Goal: Information Seeking & Learning: Learn about a topic

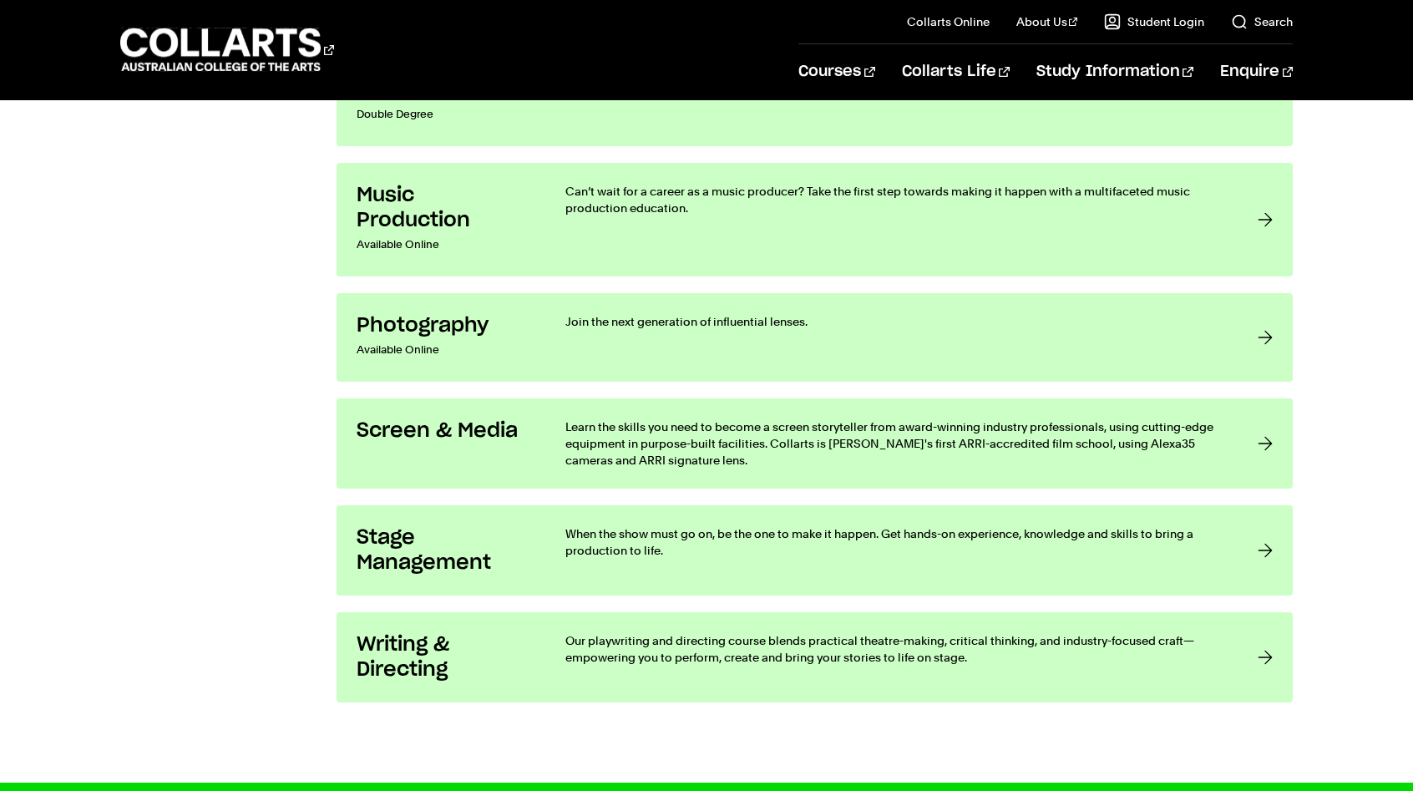
scroll to position [3464, 0]
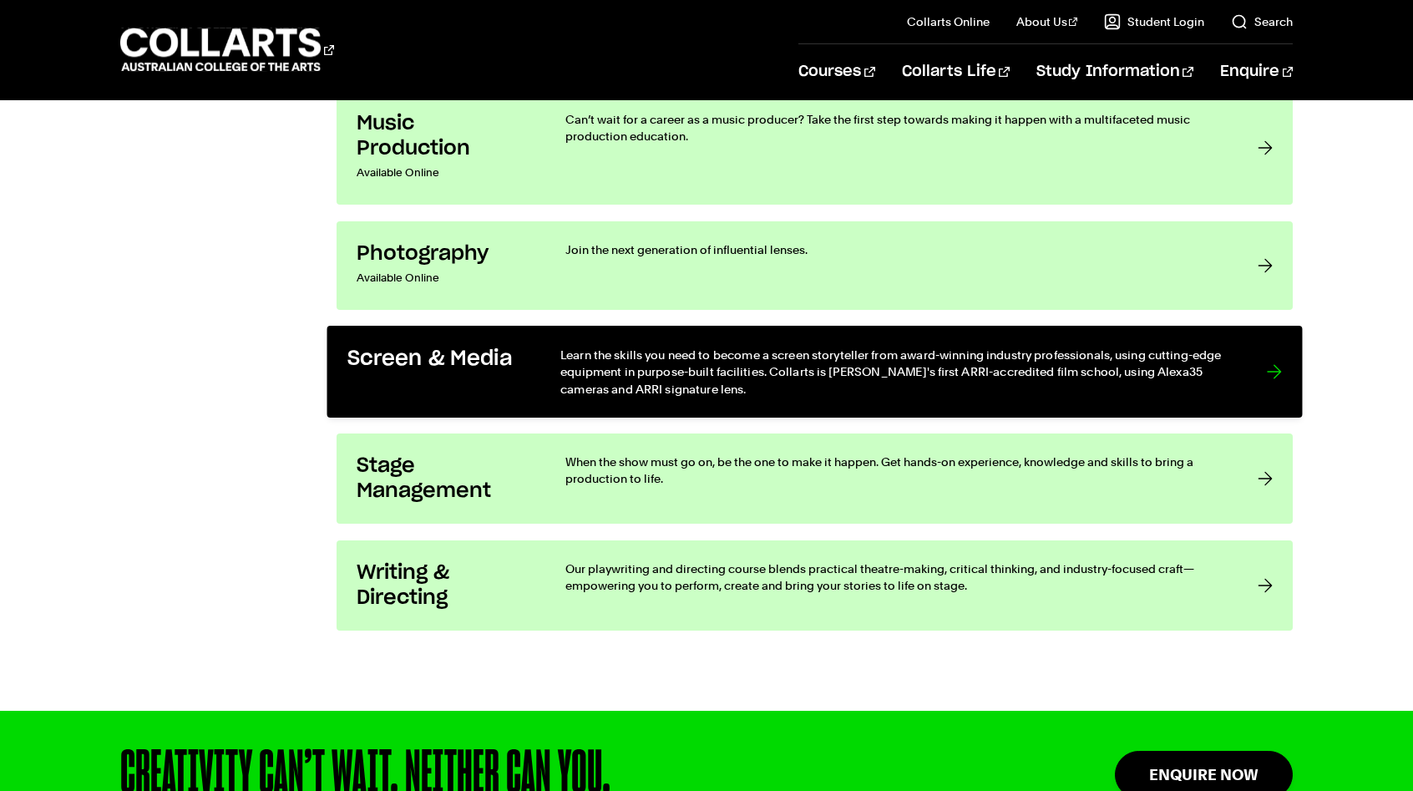
click at [596, 403] on link "Screen & Media Learn the skills you need to become a screen storyteller from aw…" at bounding box center [815, 372] width 976 height 92
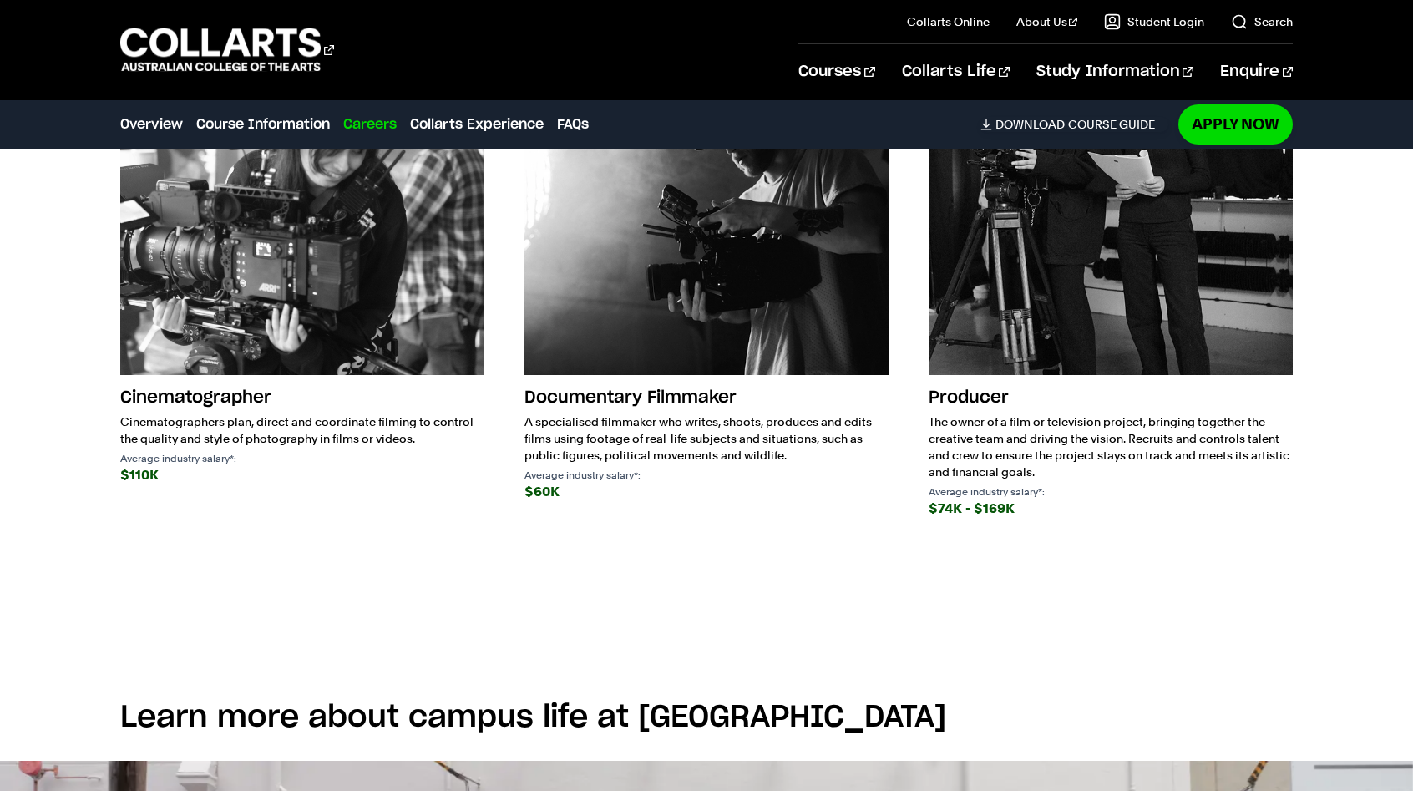
scroll to position [3100, 0]
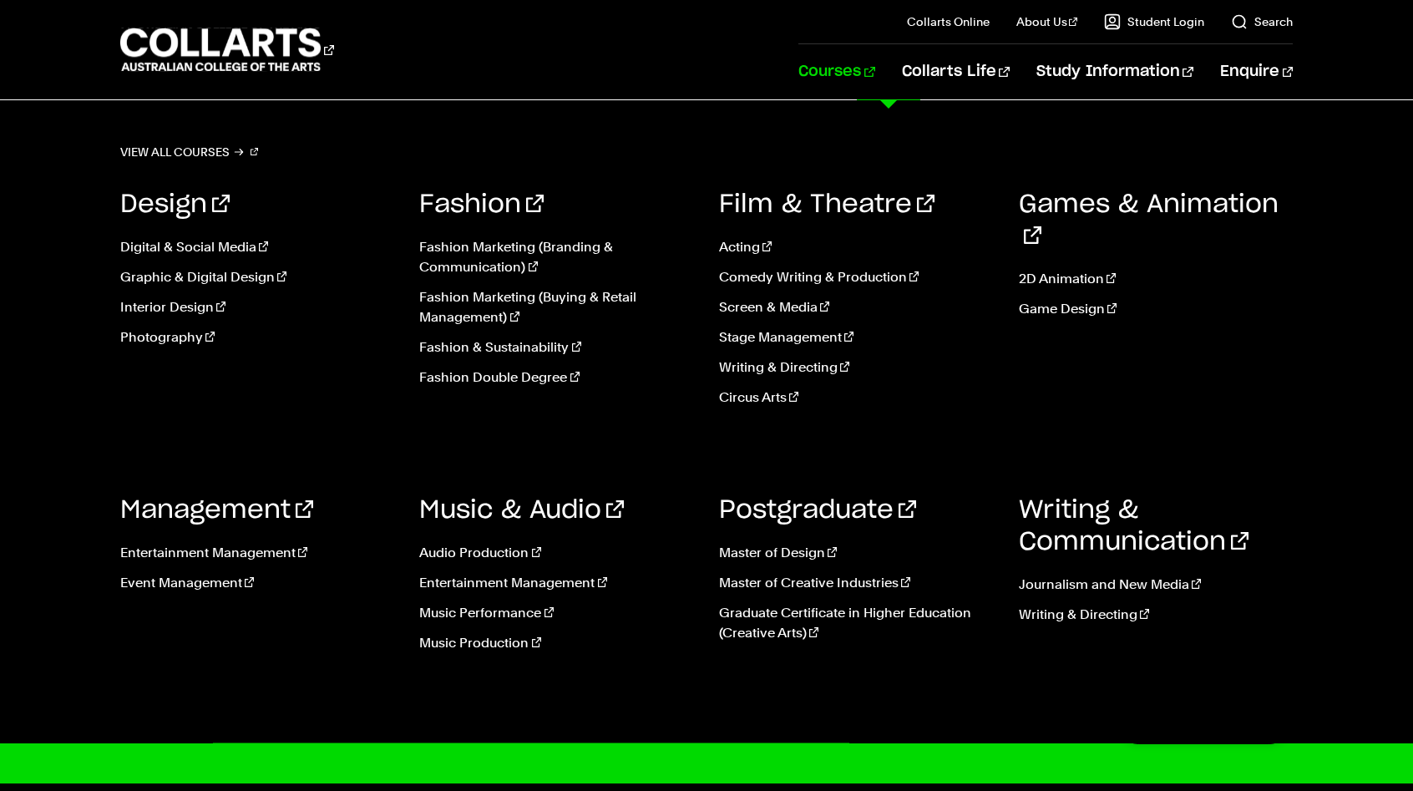
scroll to position [3528, 0]
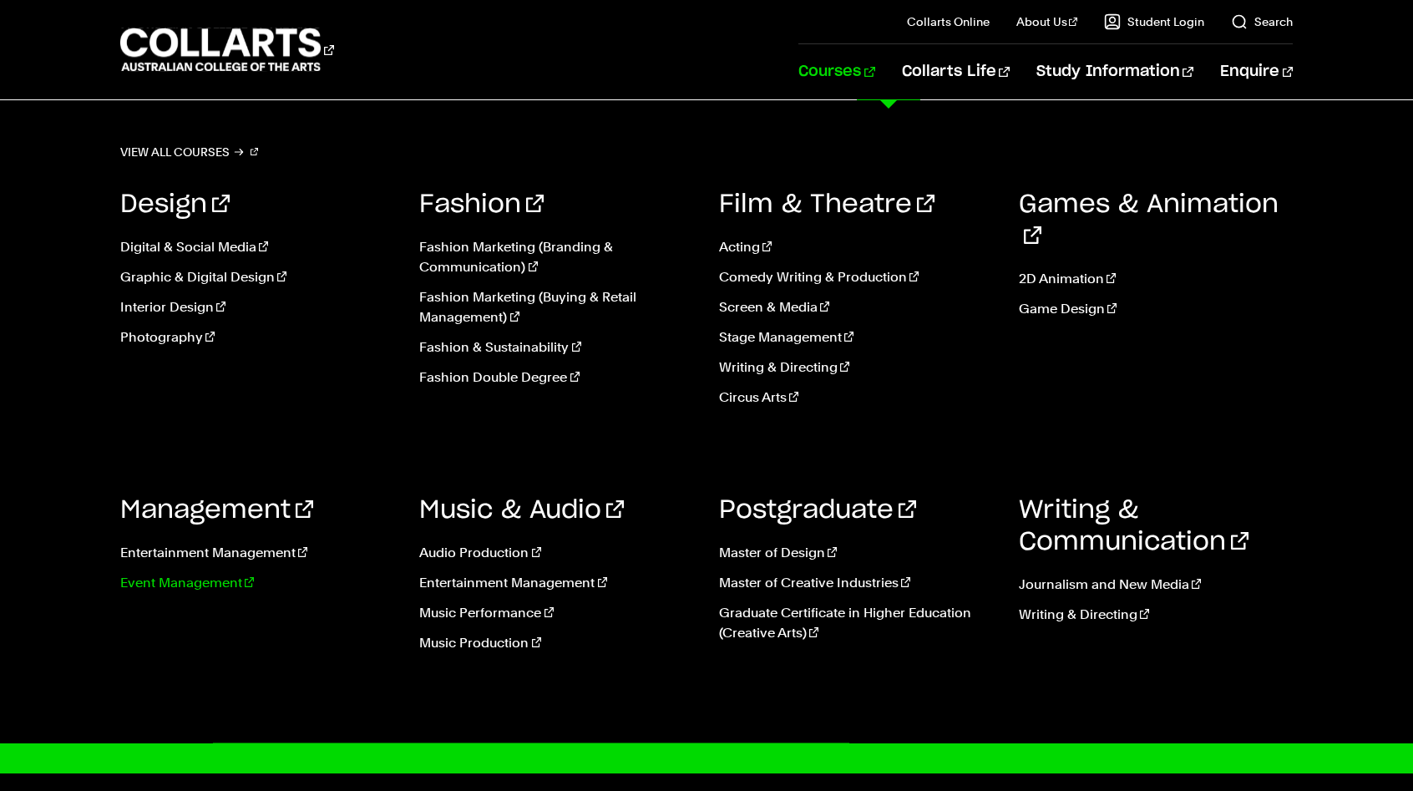
click at [225, 578] on link "Event Management" at bounding box center [257, 583] width 275 height 20
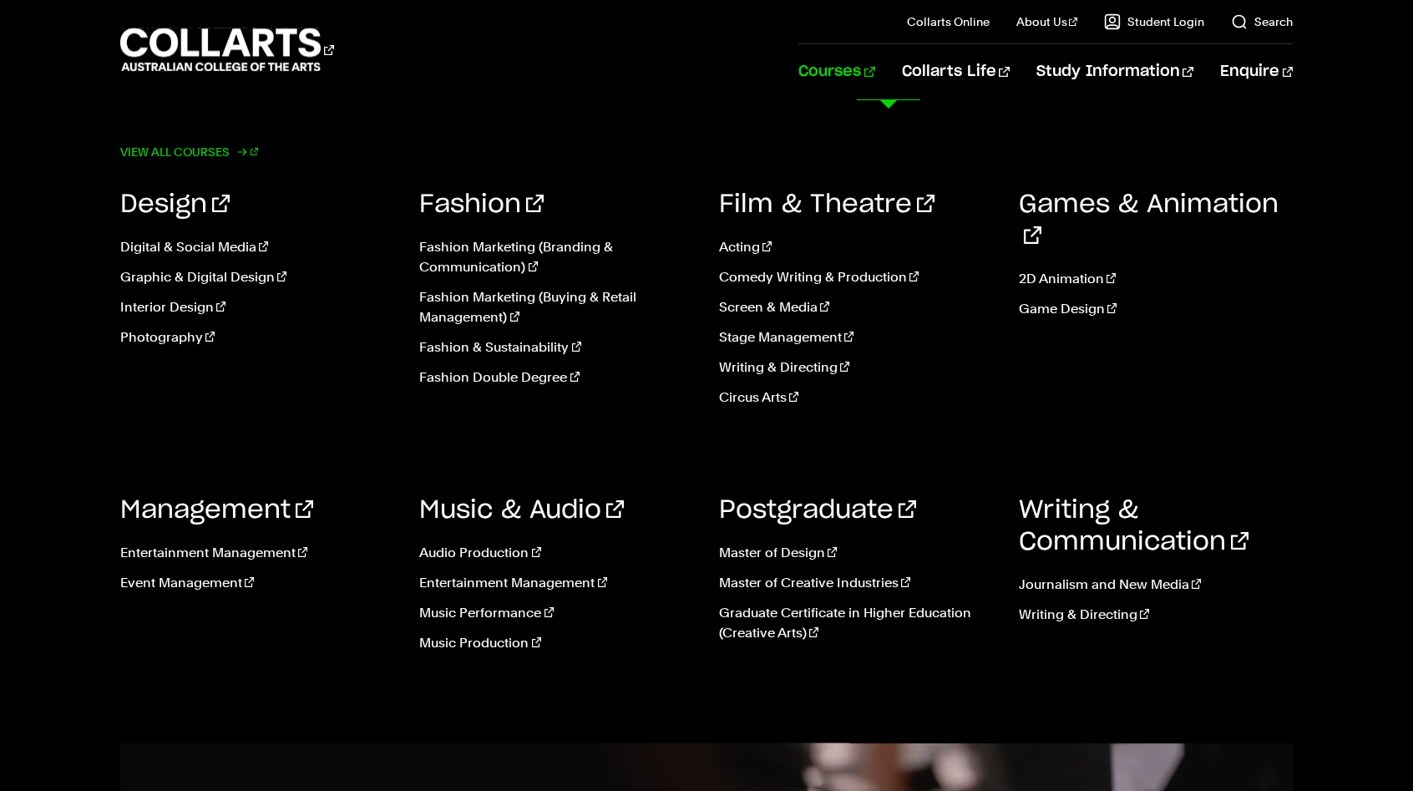
click at [230, 150] on link "View all courses" at bounding box center [189, 151] width 139 height 23
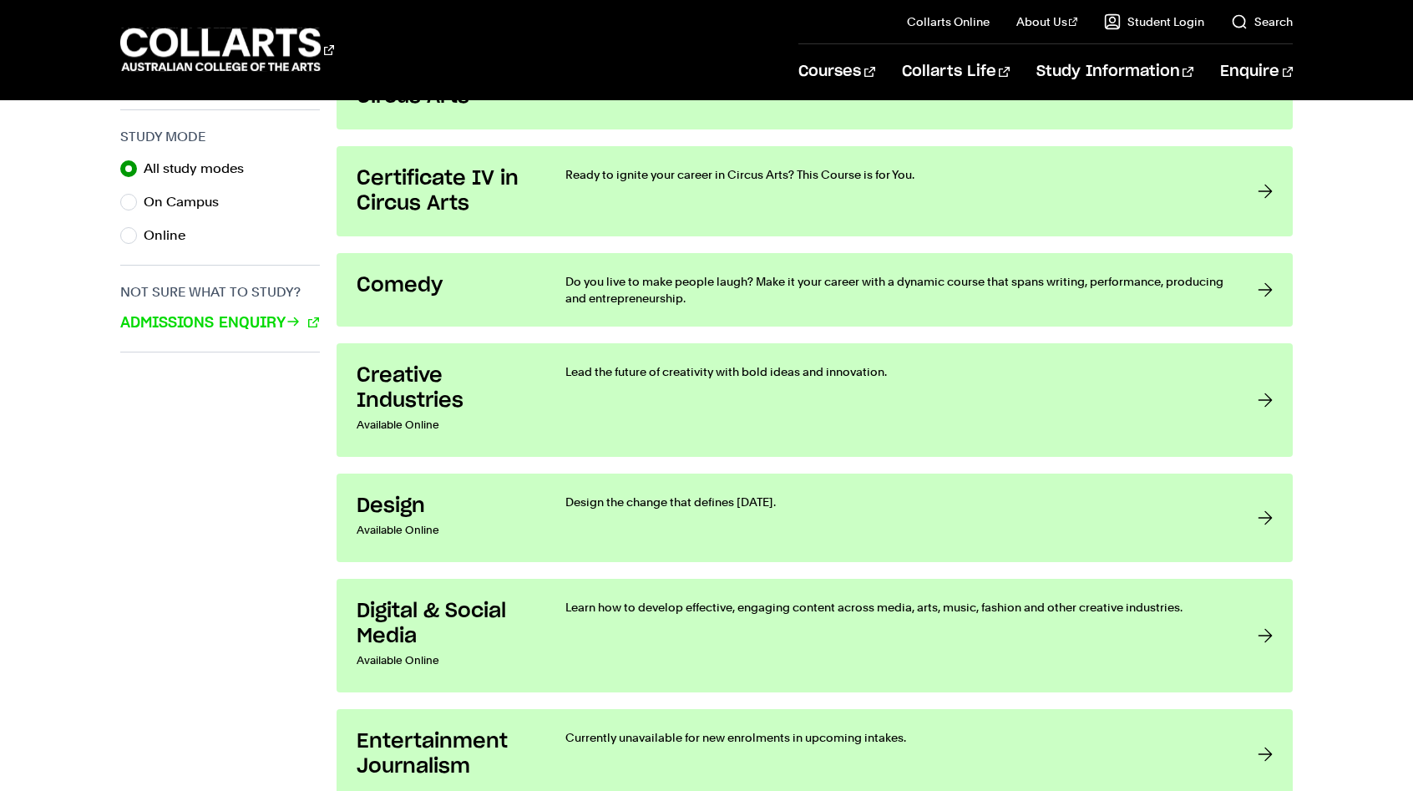
scroll to position [1104, 0]
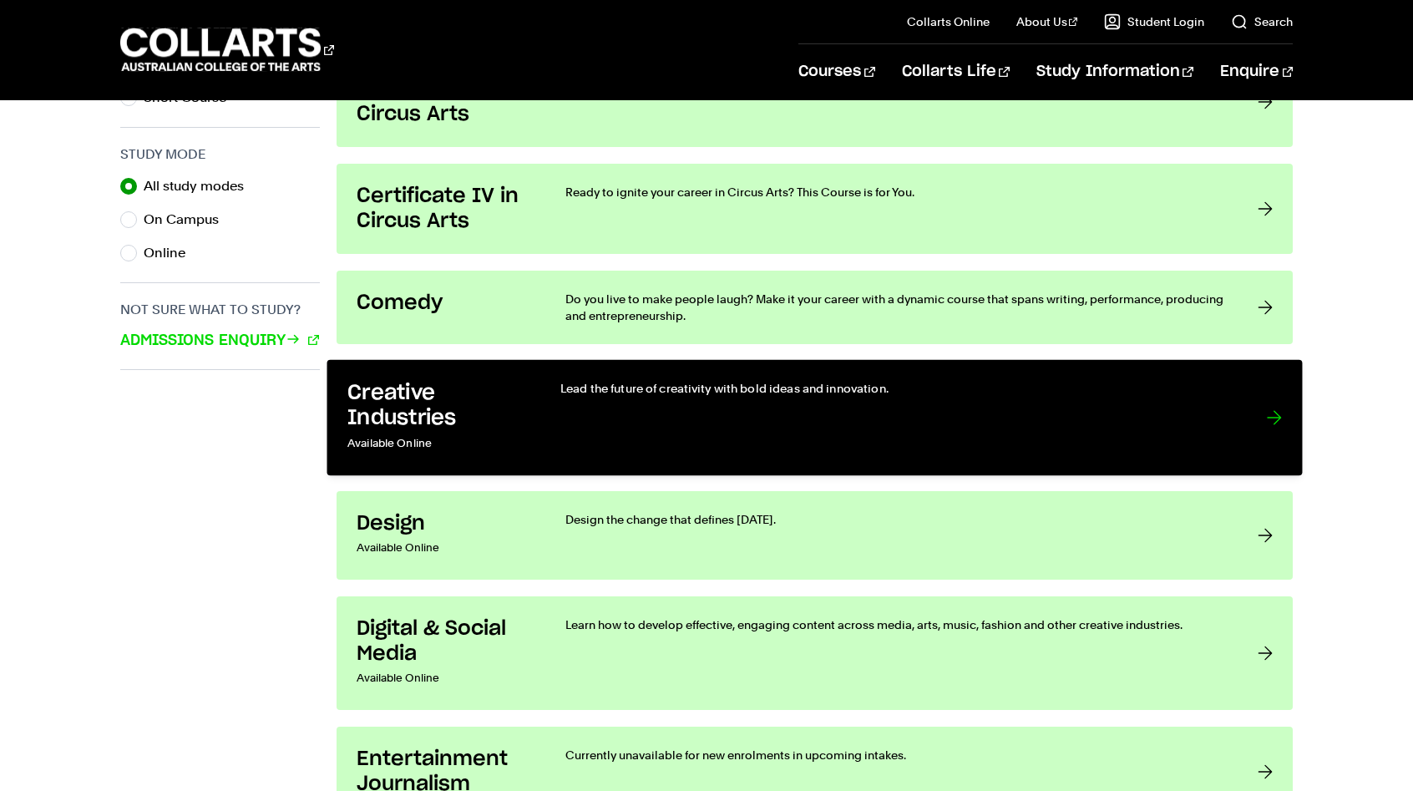
click at [506, 435] on p "Available Online" at bounding box center [437, 444] width 179 height 24
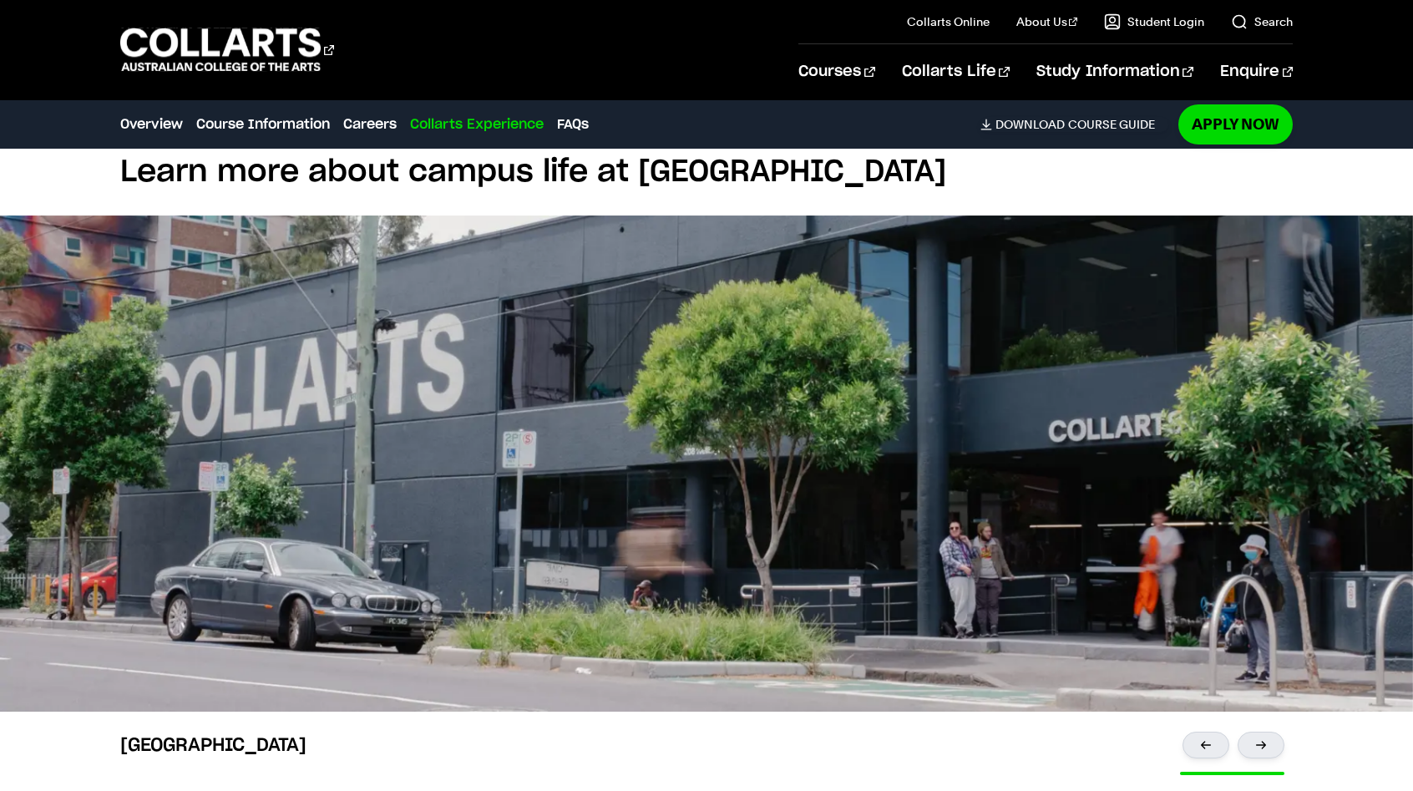
scroll to position [4969, 0]
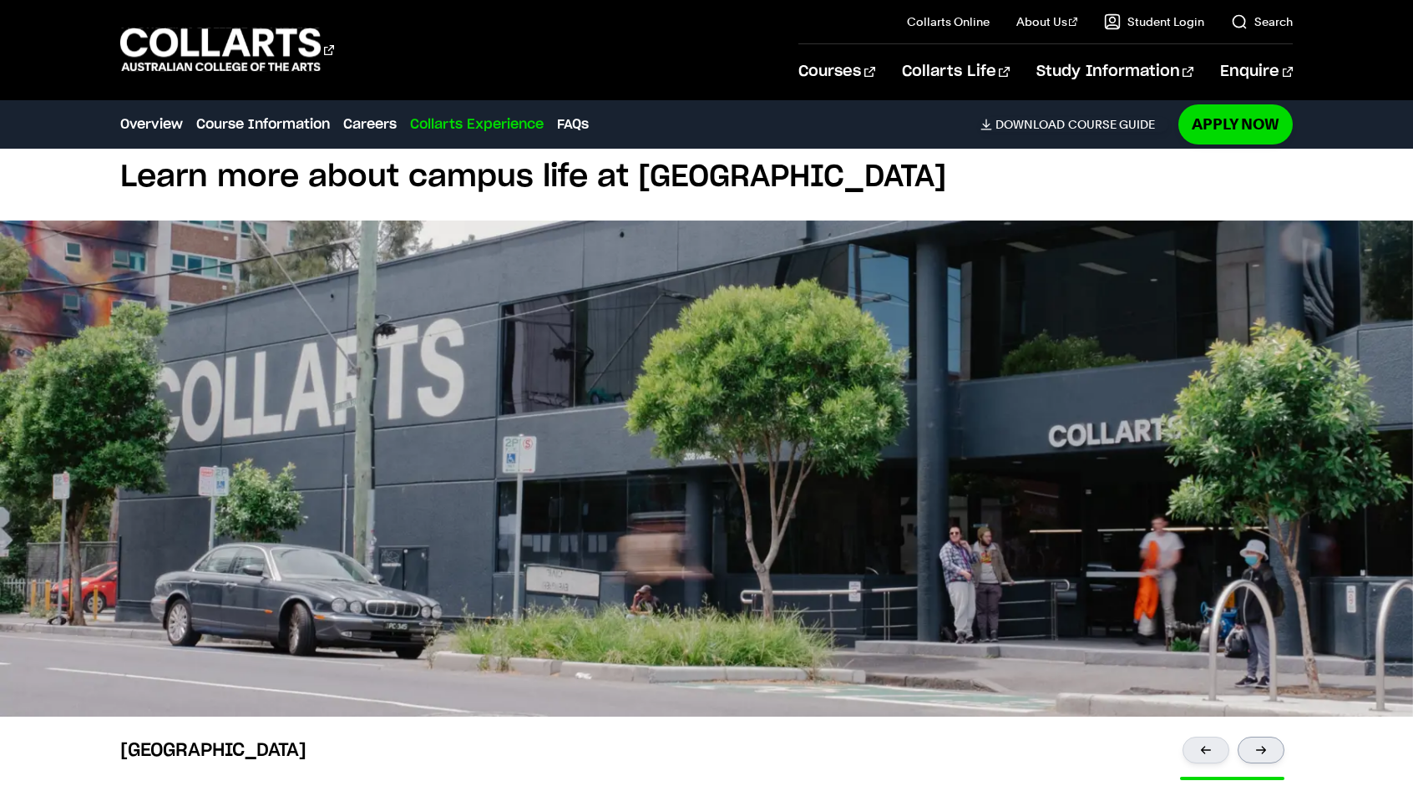
click at [1249, 737] on div at bounding box center [1261, 750] width 47 height 27
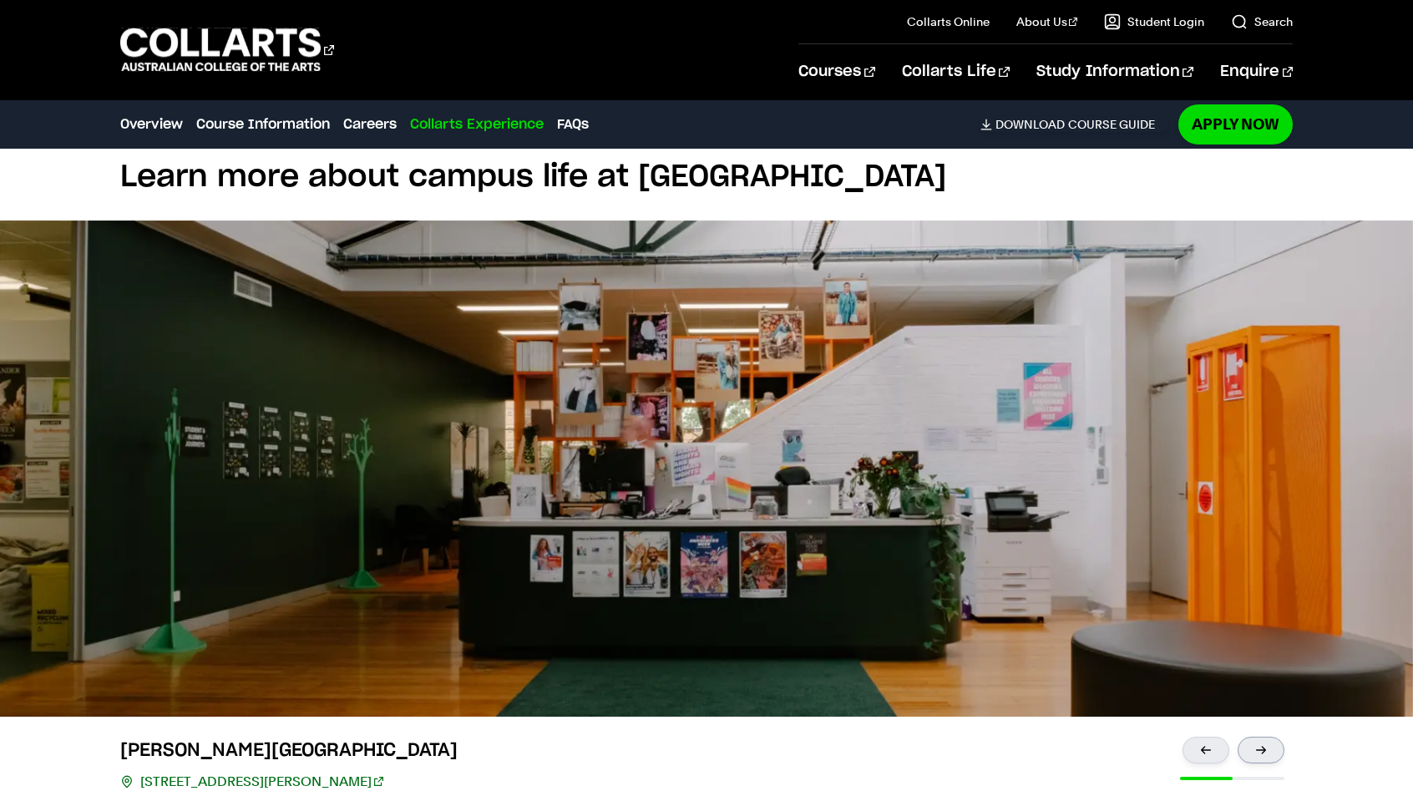
click at [1249, 737] on div at bounding box center [1261, 750] width 47 height 27
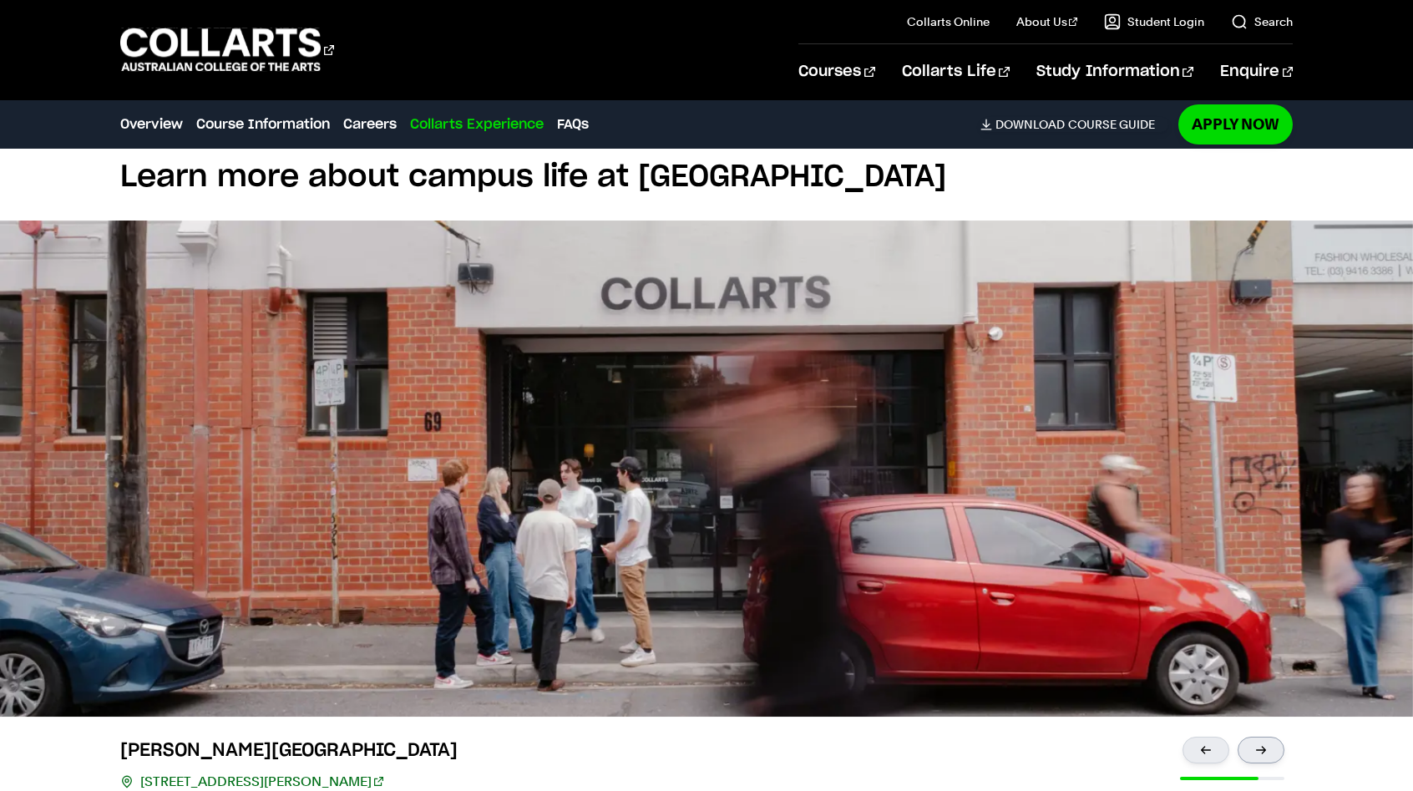
click at [1249, 737] on div at bounding box center [1261, 750] width 47 height 27
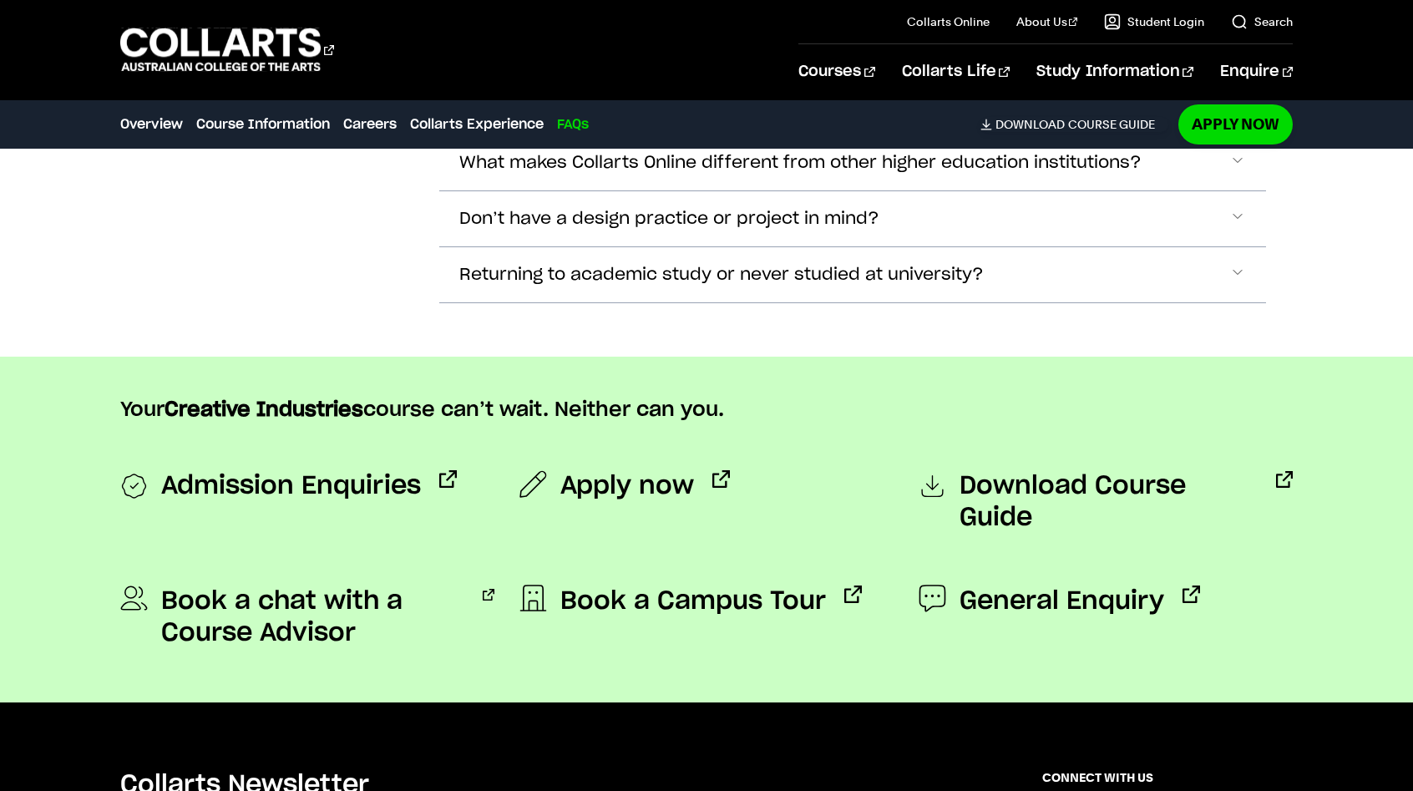
scroll to position [6100, 0]
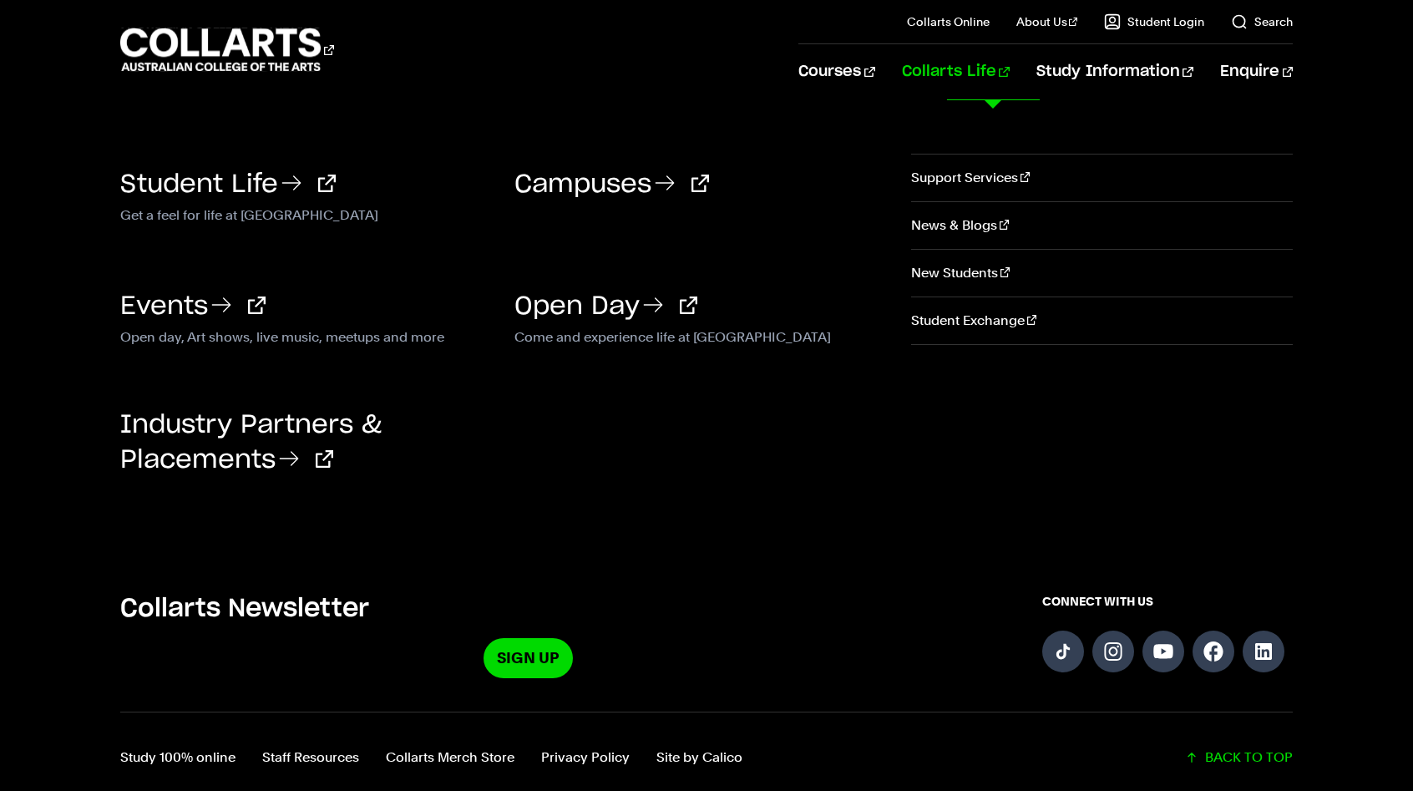
click at [1010, 73] on link "Collarts Life" at bounding box center [956, 71] width 108 height 55
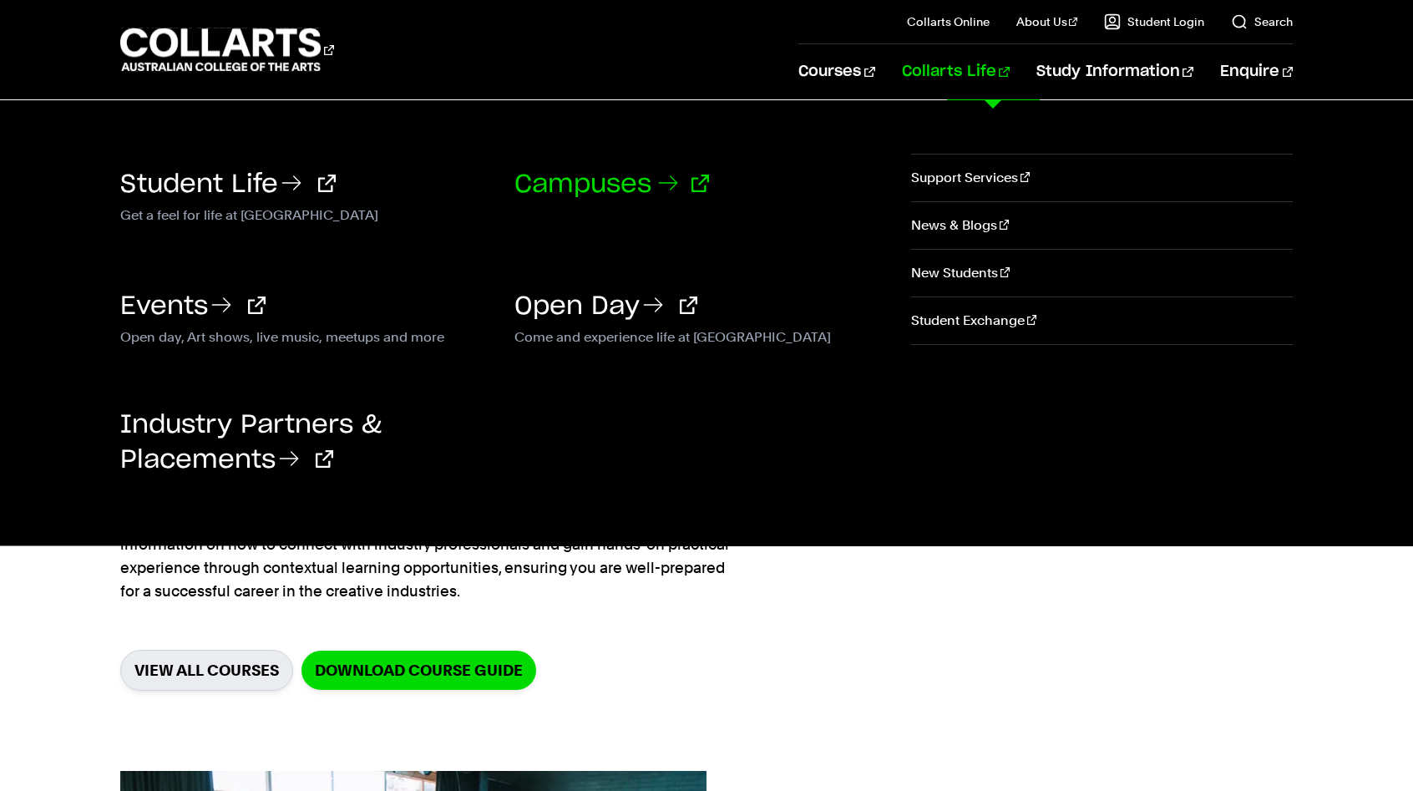
click at [675, 184] on icon at bounding box center [668, 183] width 27 height 27
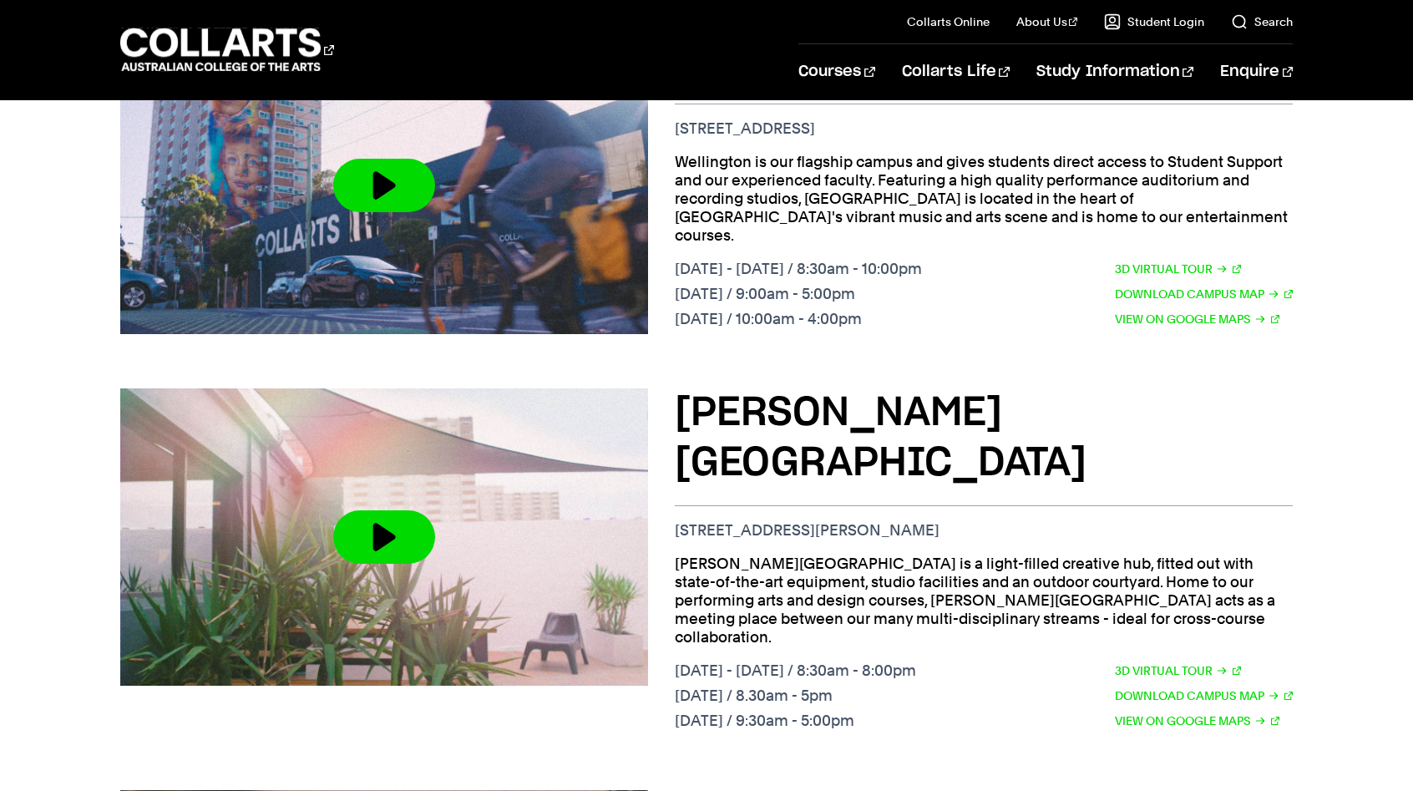
scroll to position [850, 0]
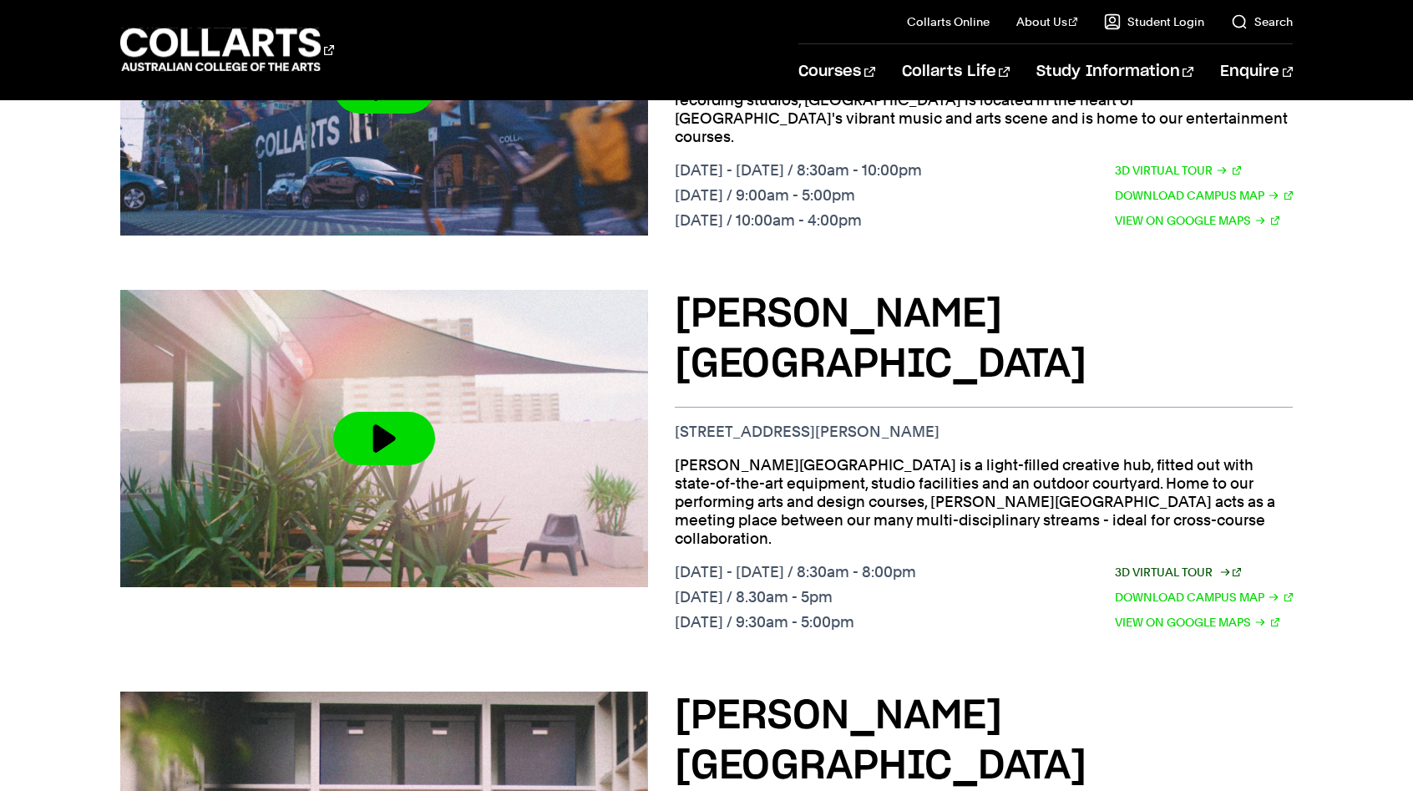
click at [1192, 563] on link "3D Virtual Tour" at bounding box center [1178, 572] width 127 height 18
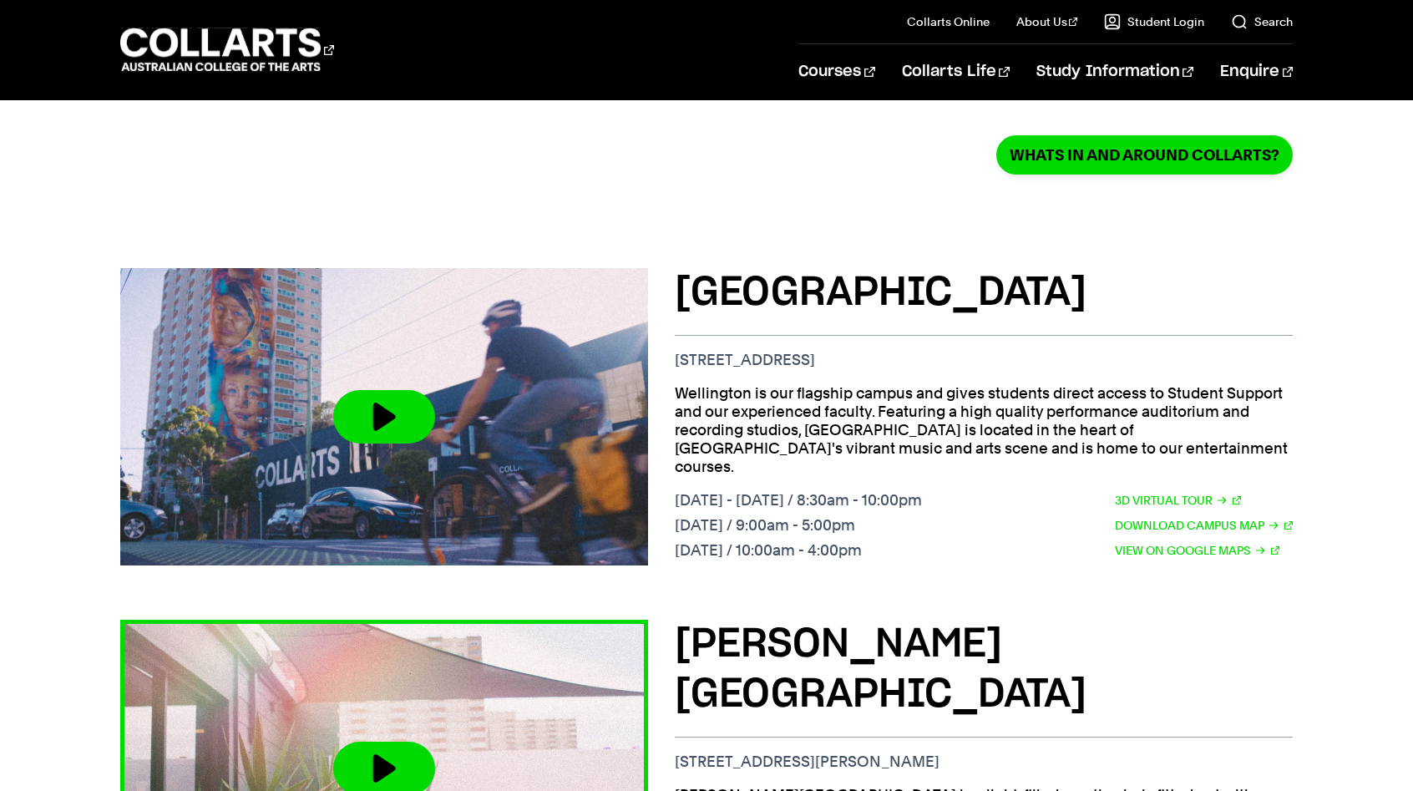
scroll to position [498, 0]
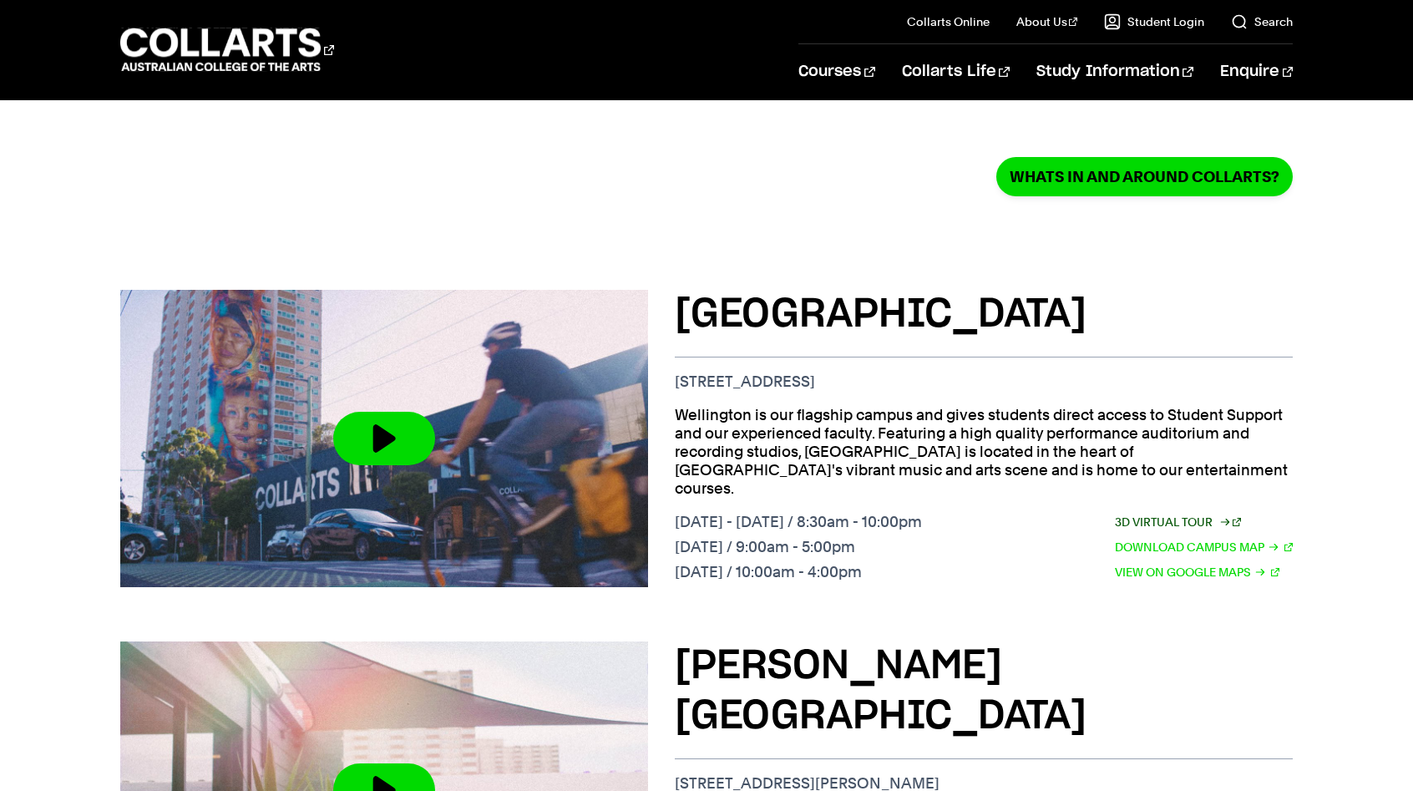
click at [1174, 513] on link "3D Virtual Tour" at bounding box center [1178, 522] width 127 height 18
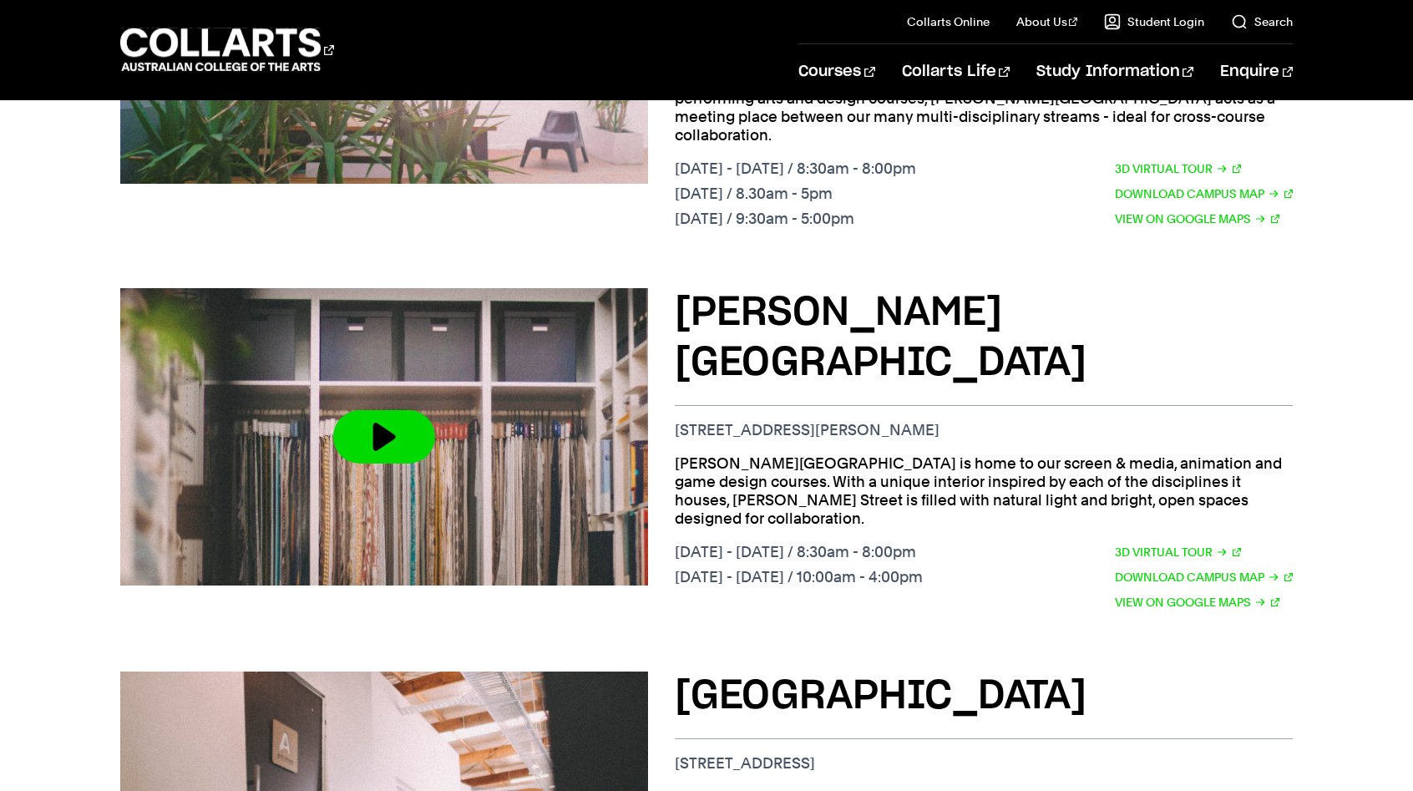
scroll to position [1271, 0]
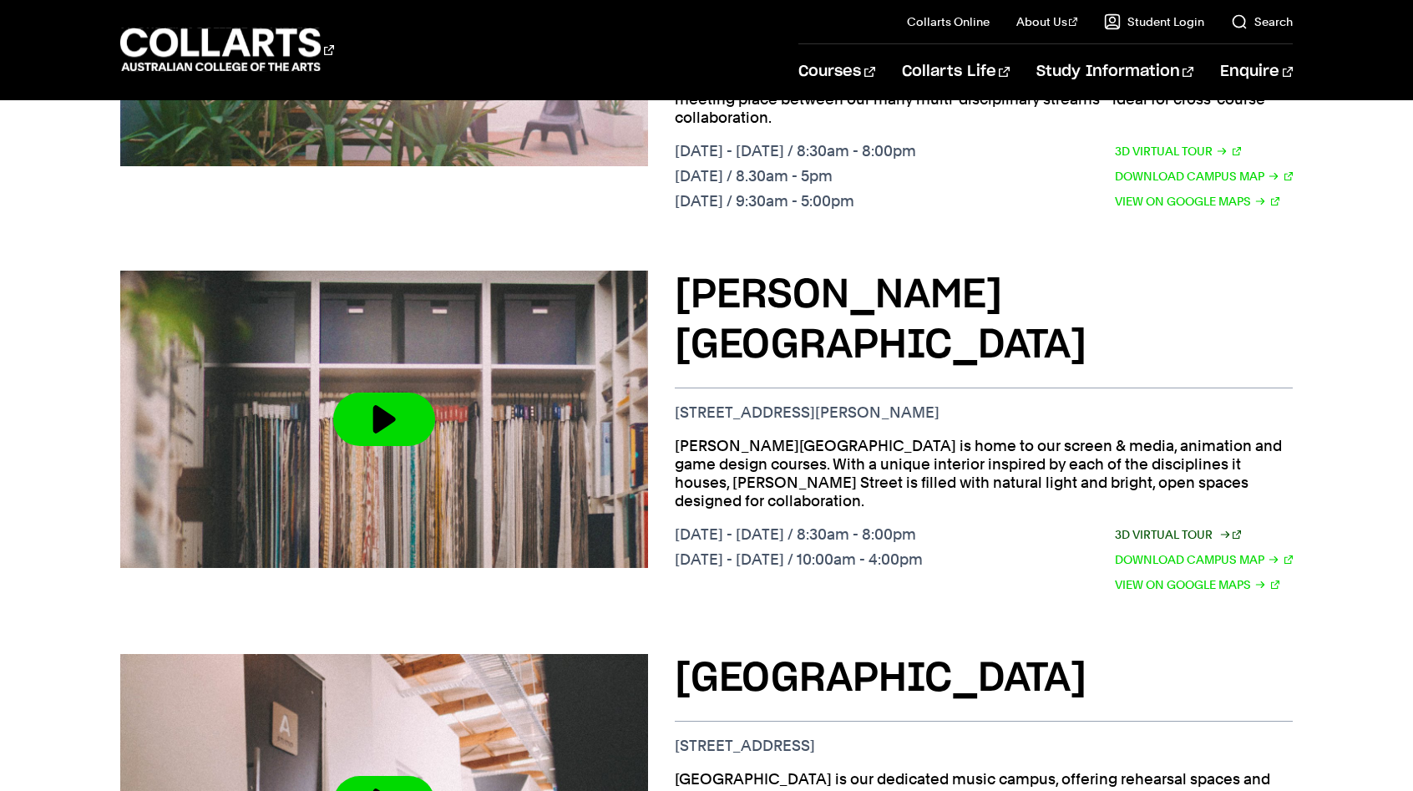
click at [1121, 525] on link "3D Virtual Tour" at bounding box center [1178, 534] width 127 height 18
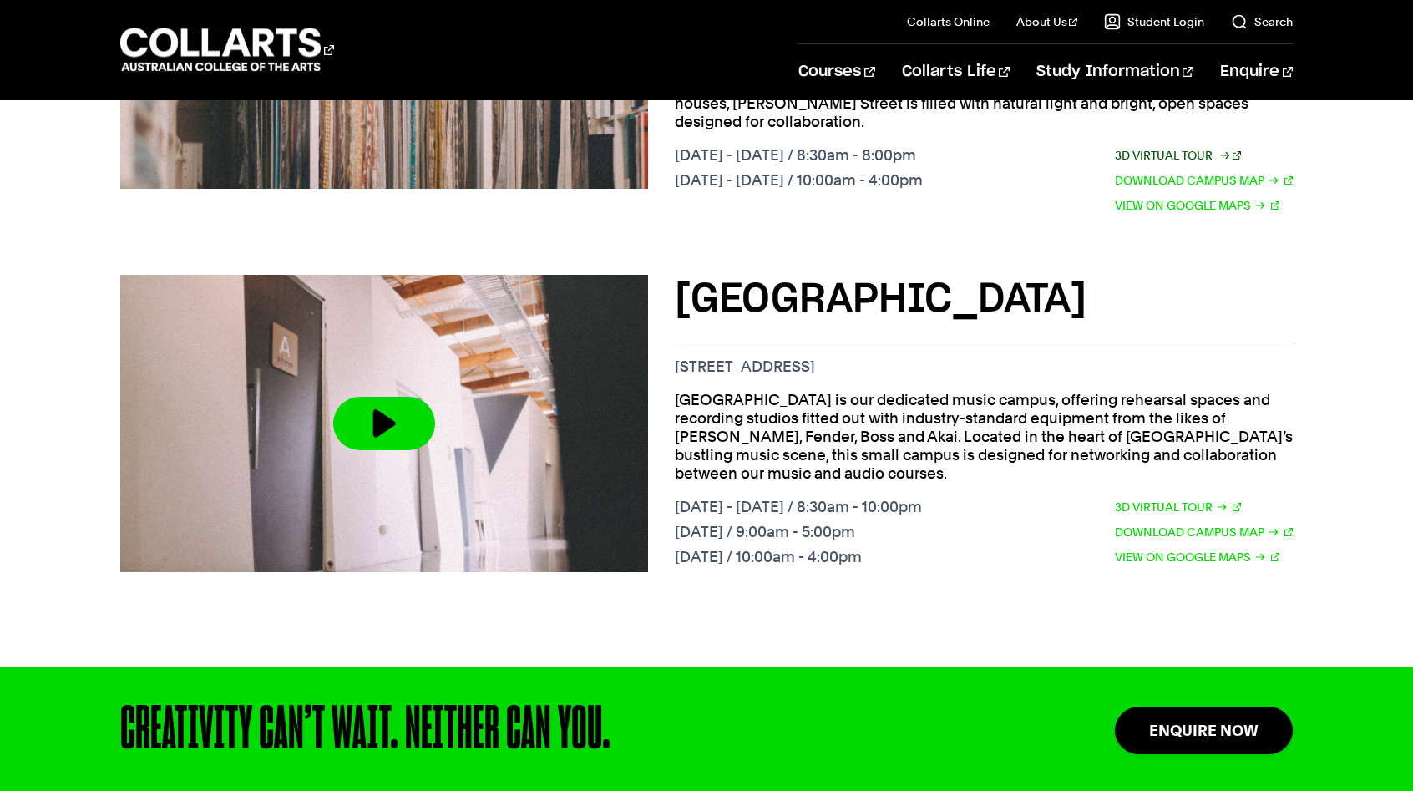
scroll to position [1647, 0]
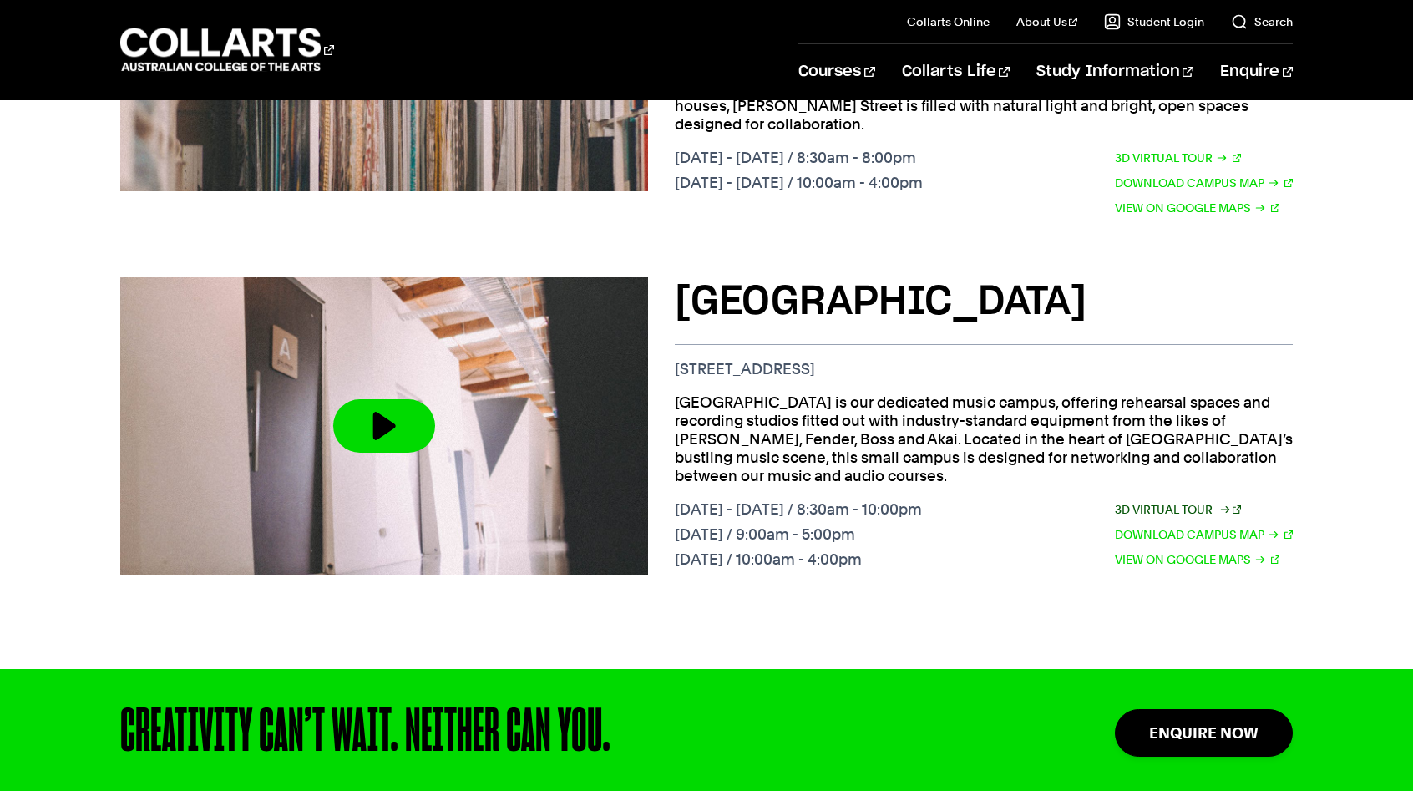
click at [1205, 500] on link "3D Virtual Tour" at bounding box center [1178, 509] width 127 height 18
